Goal: Find specific page/section: Find specific page/section

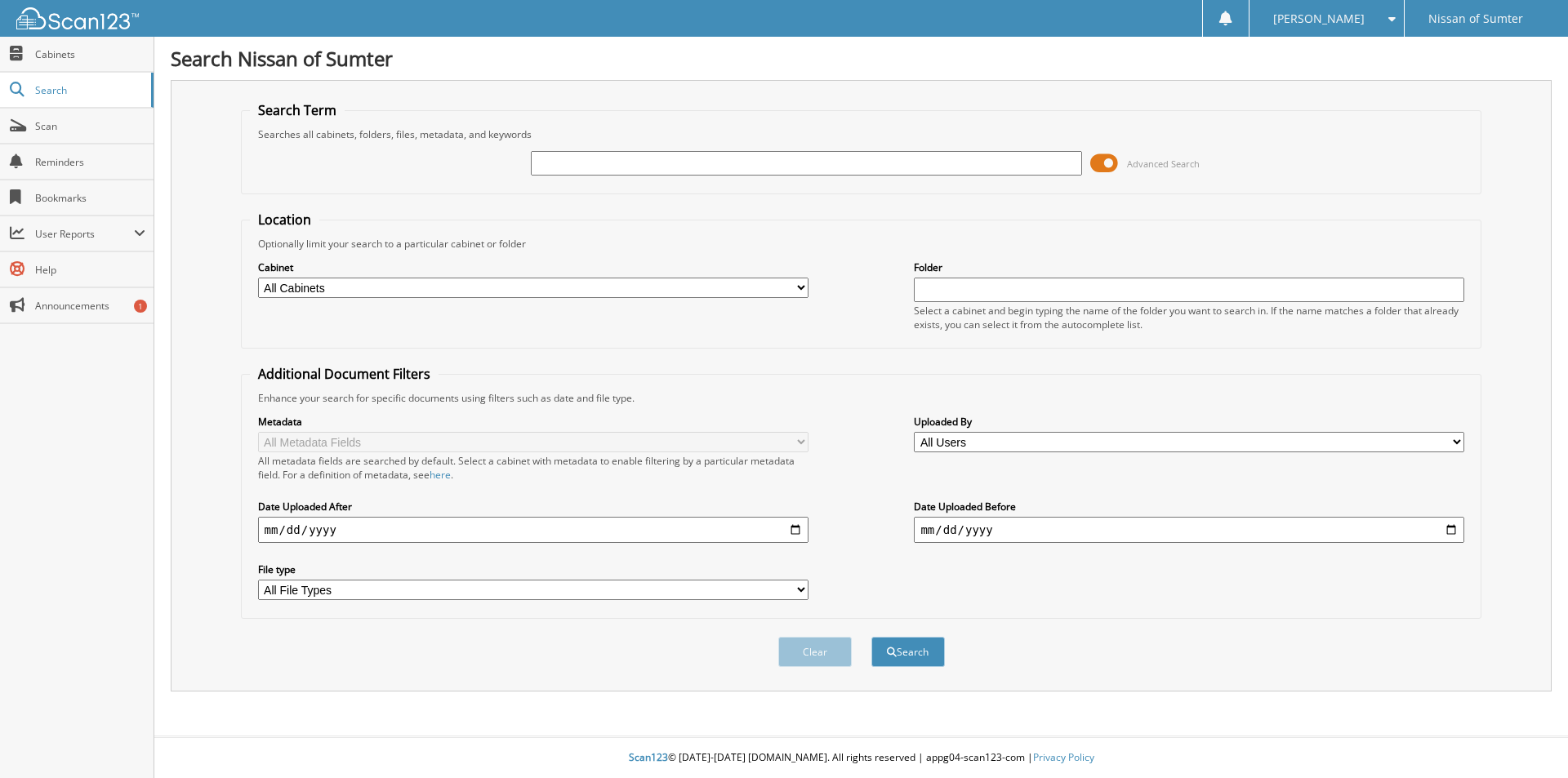
click at [586, 157] on input "text" at bounding box center [806, 163] width 551 height 24
type input "23448"
click at [872, 637] on button "Search" at bounding box center [908, 652] width 73 height 30
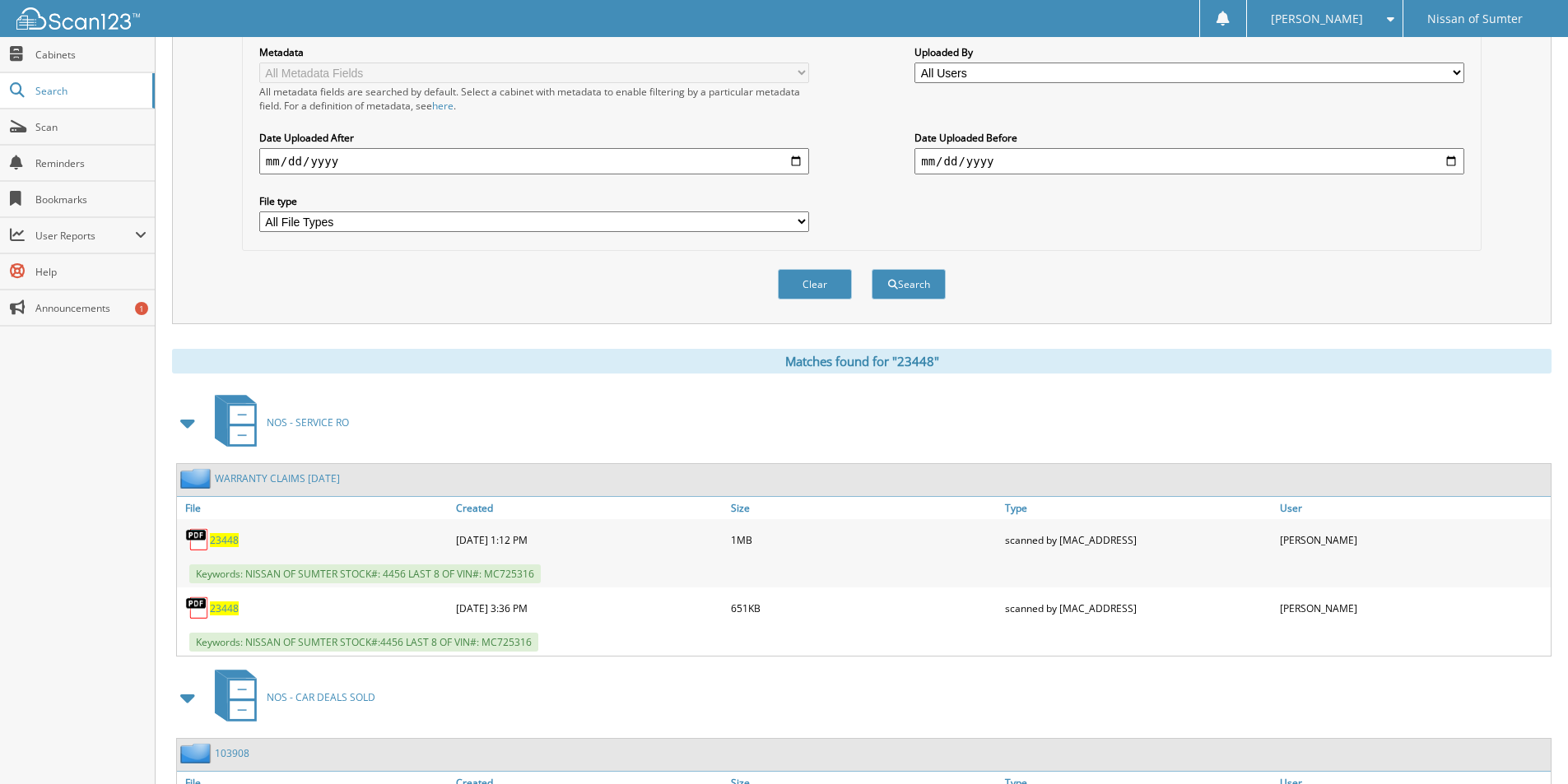
scroll to position [411, 0]
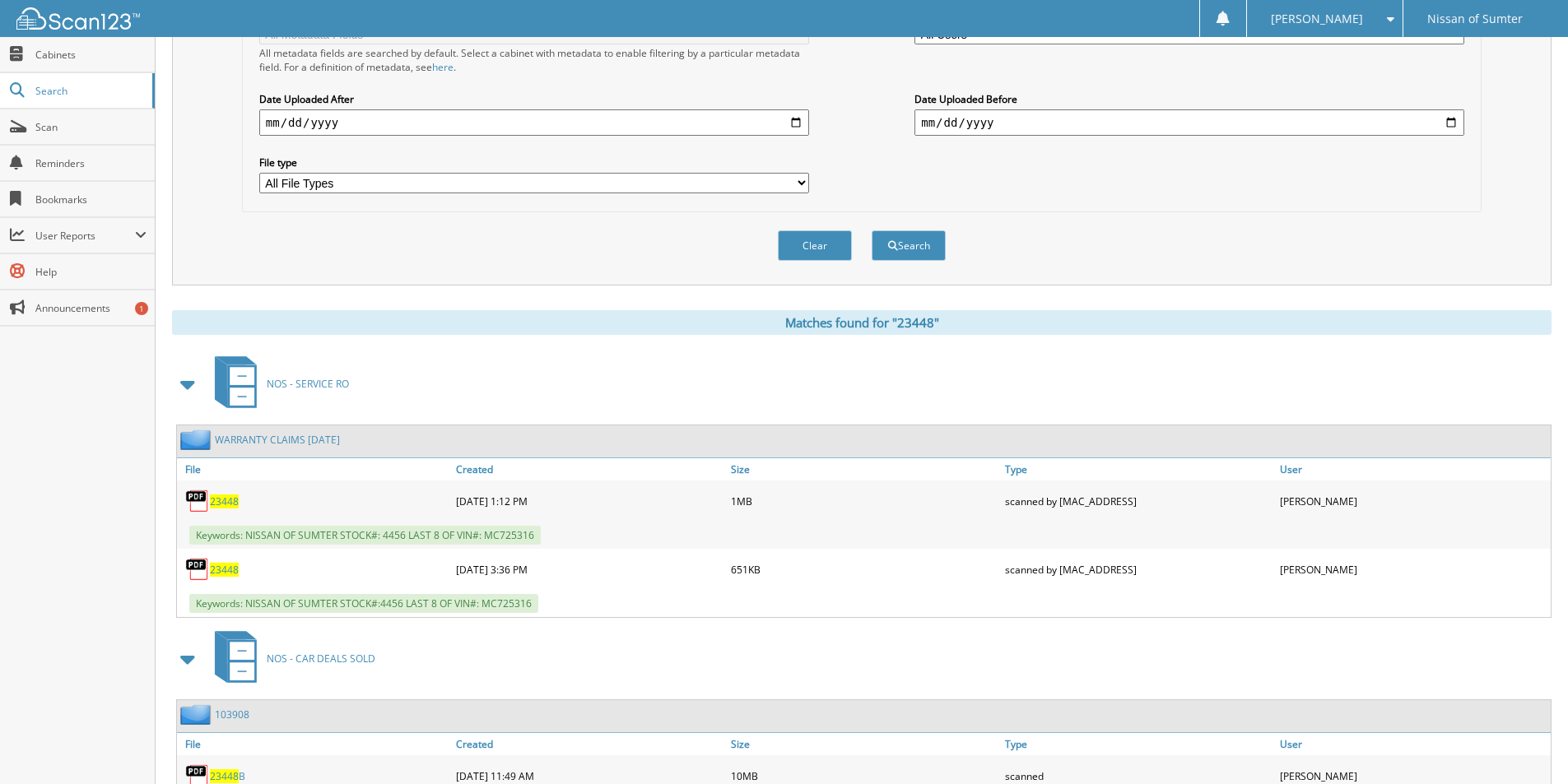
click at [228, 502] on span "23448" at bounding box center [223, 502] width 29 height 14
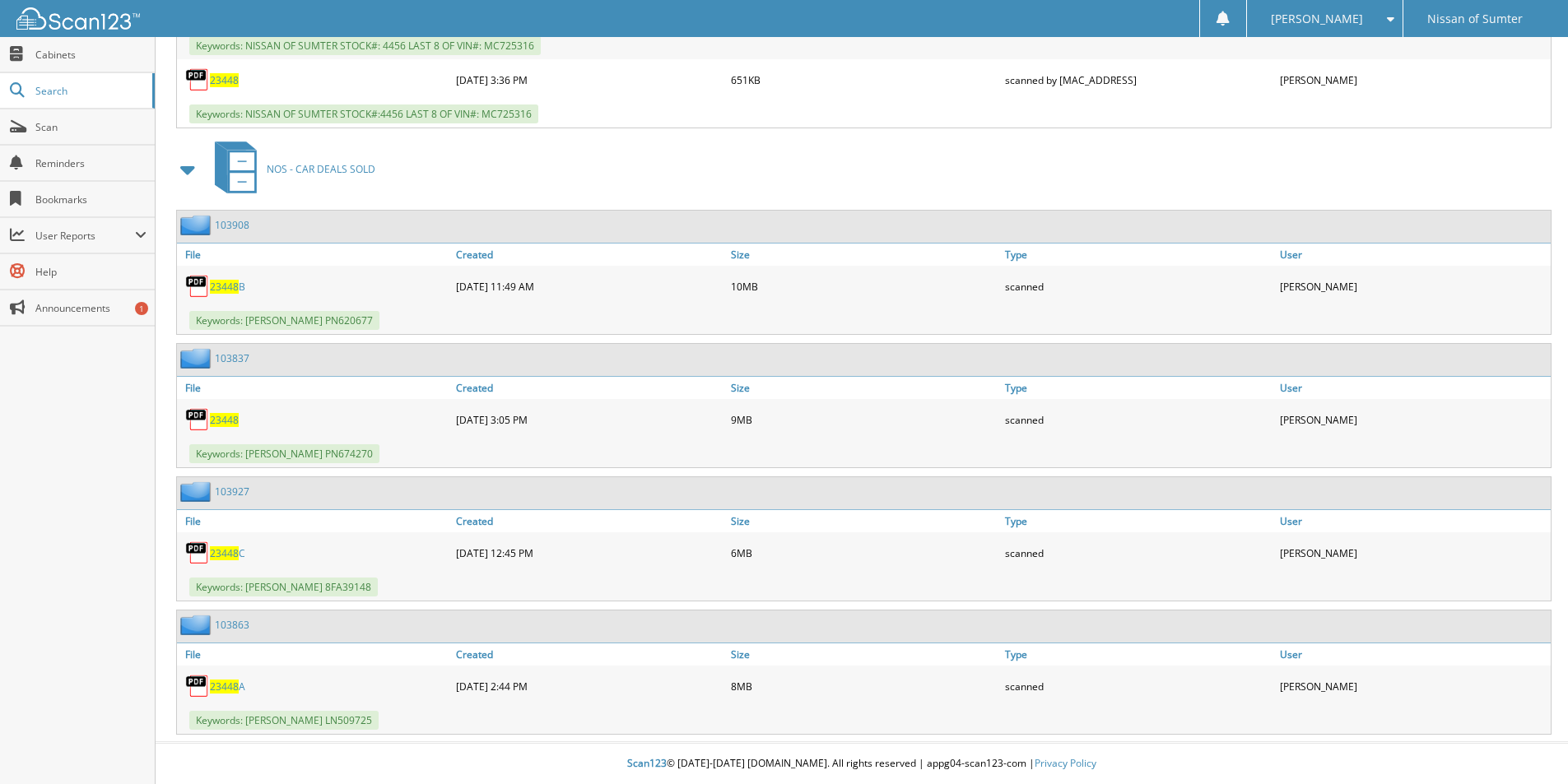
scroll to position [902, 0]
click at [232, 416] on span "23448" at bounding box center [223, 420] width 29 height 14
